Goal: Find specific page/section: Locate a particular part of the current website

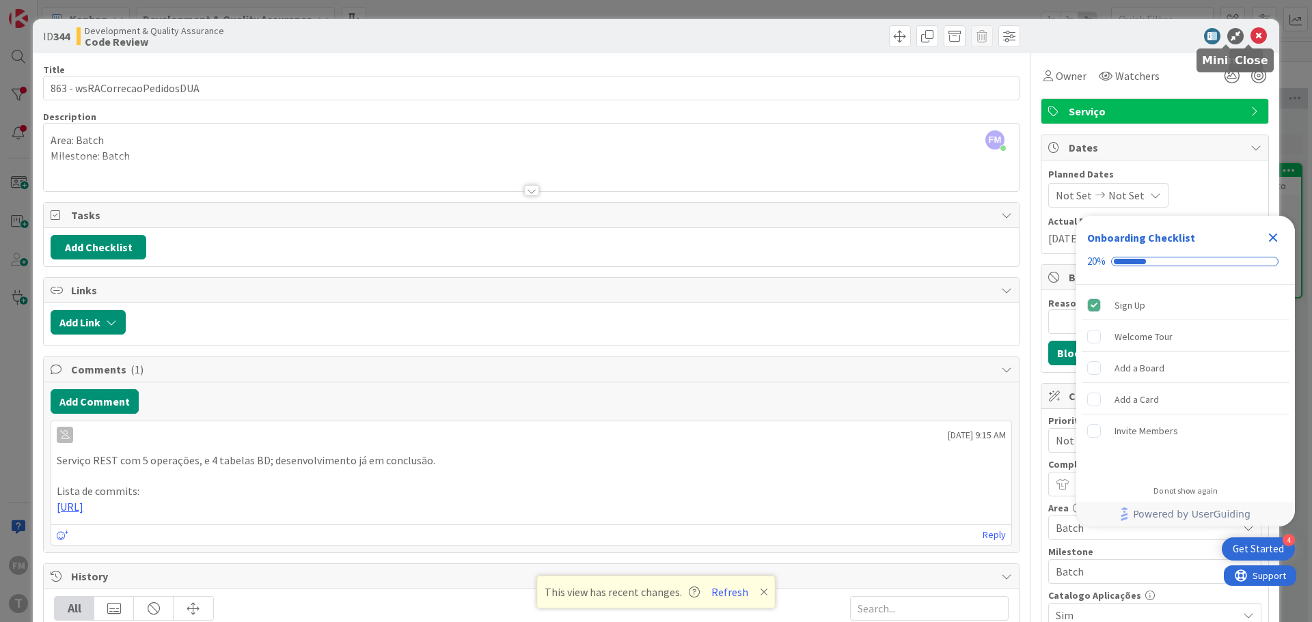
click at [1250, 38] on icon at bounding box center [1258, 36] width 16 height 16
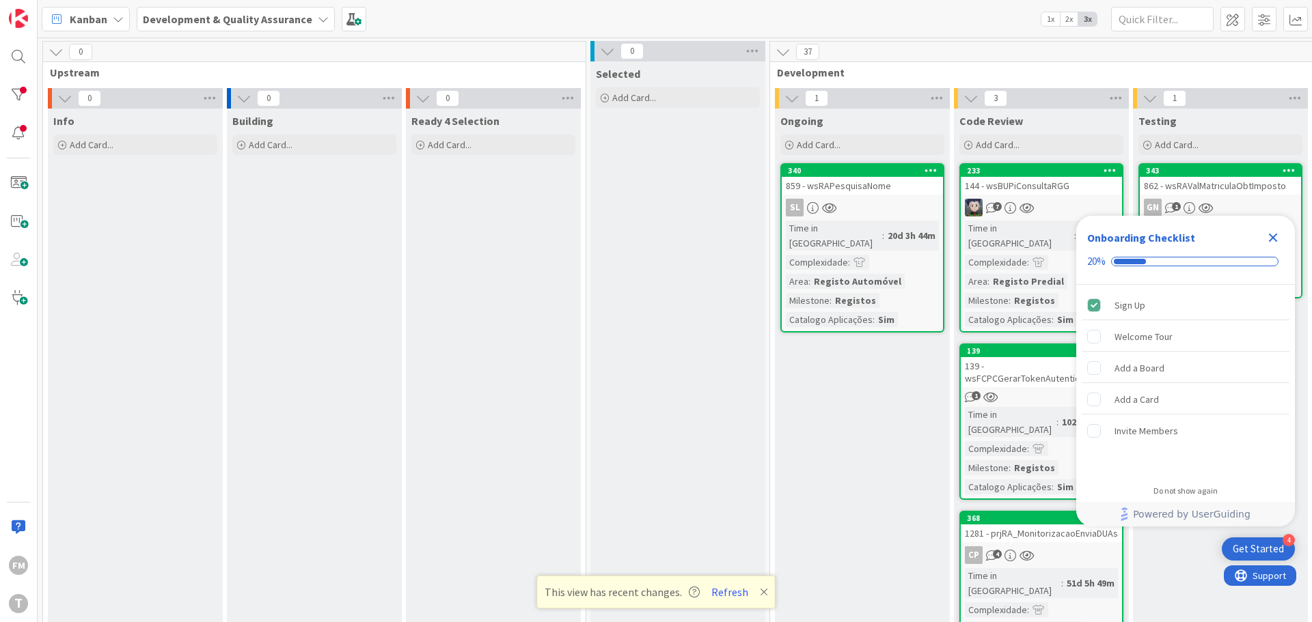
click at [1271, 240] on icon "Close Checklist" at bounding box center [1273, 238] width 9 height 9
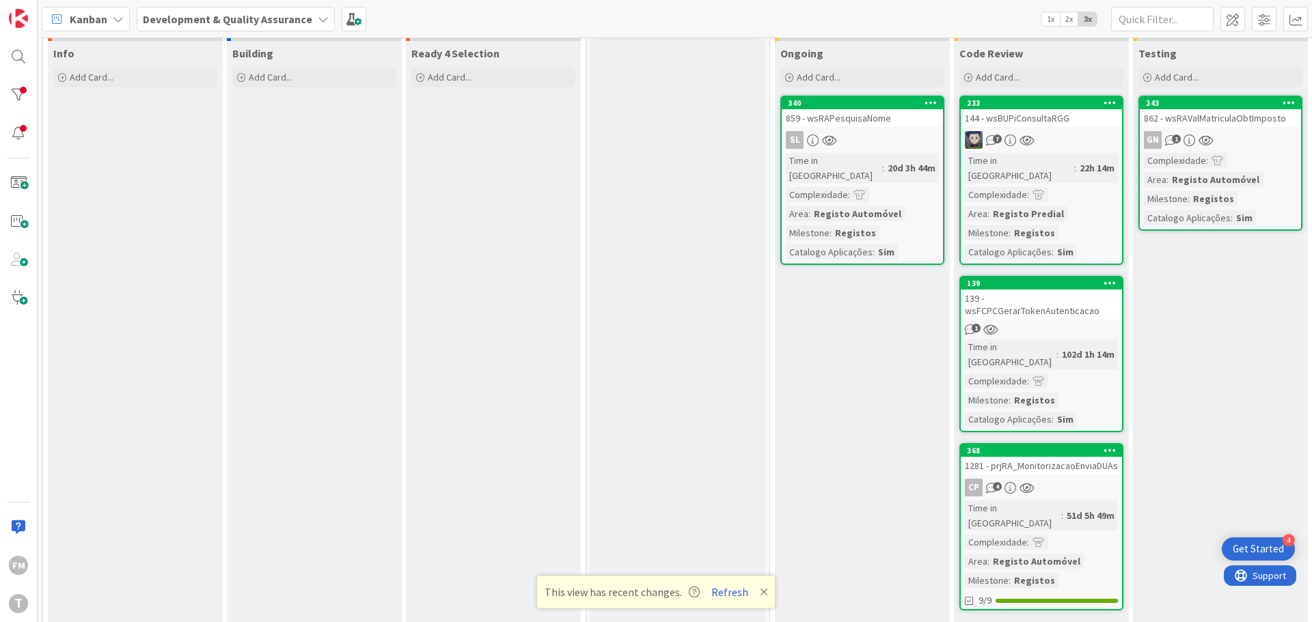
scroll to position [68, 0]
click at [1088, 131] on div "7" at bounding box center [1041, 139] width 161 height 18
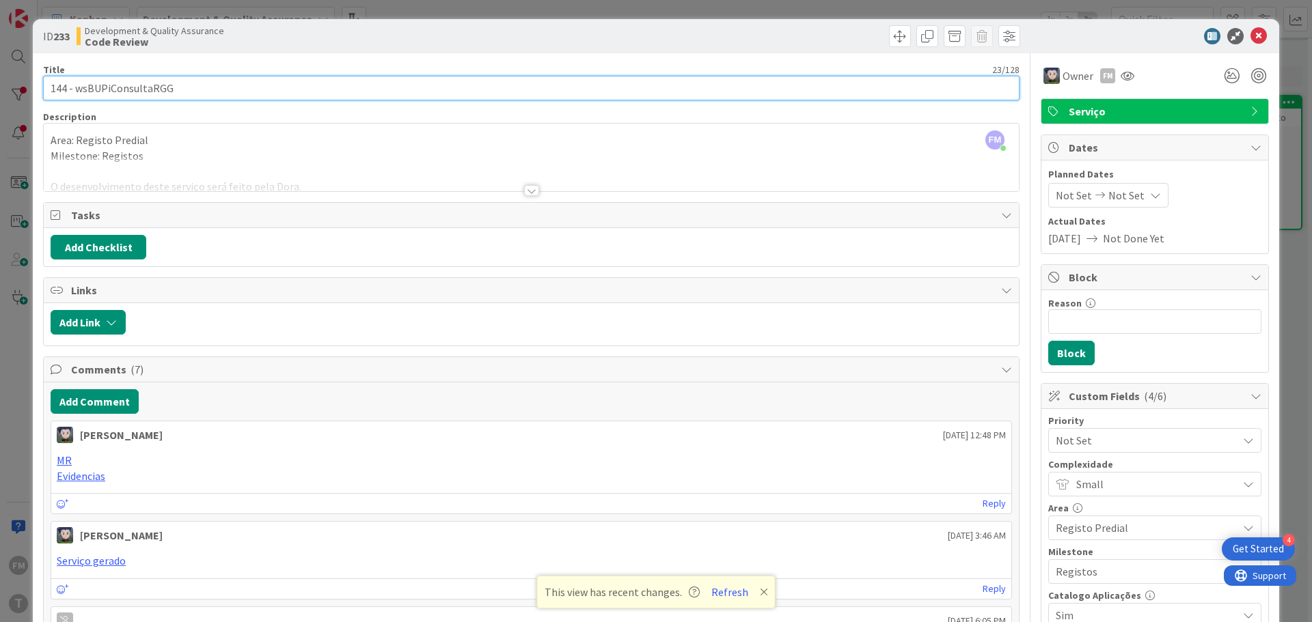
click at [146, 92] on input "144 - wsBUPiConsultaRGG" at bounding box center [531, 88] width 976 height 25
